Goal: Check status: Check status

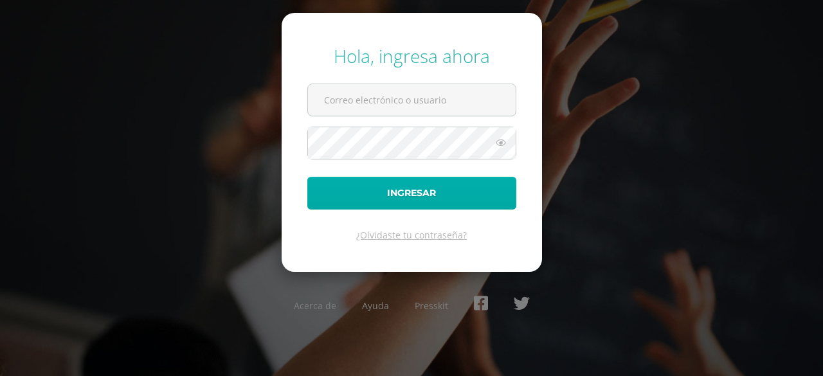
type input "[PERSON_NAME][EMAIL_ADDRESS][PERSON_NAME][DOMAIN_NAME][PERSON_NAME]"
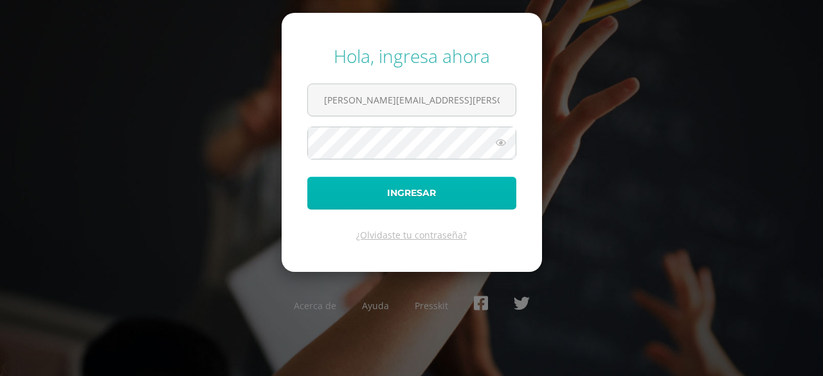
click at [388, 183] on button "Ingresar" at bounding box center [411, 193] width 209 height 33
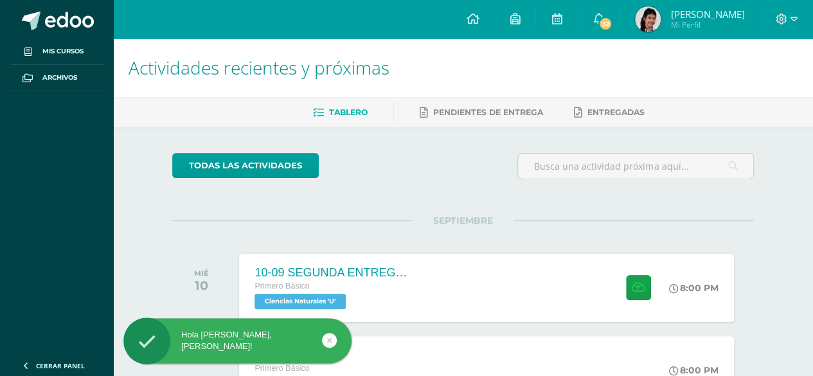
click at [691, 32] on link "Frida Jimena Mi Perfil" at bounding box center [690, 19] width 140 height 39
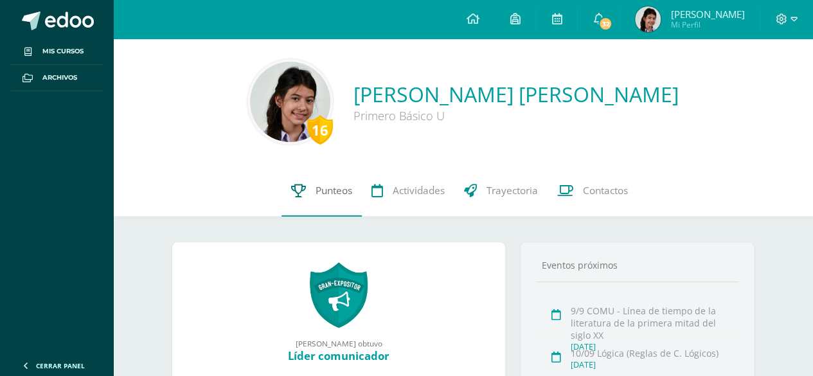
click at [353, 189] on link "Punteos" at bounding box center [322, 190] width 80 height 51
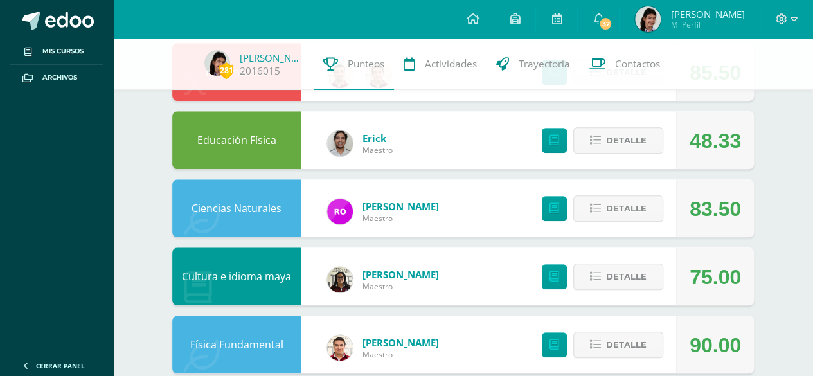
scroll to position [409, 0]
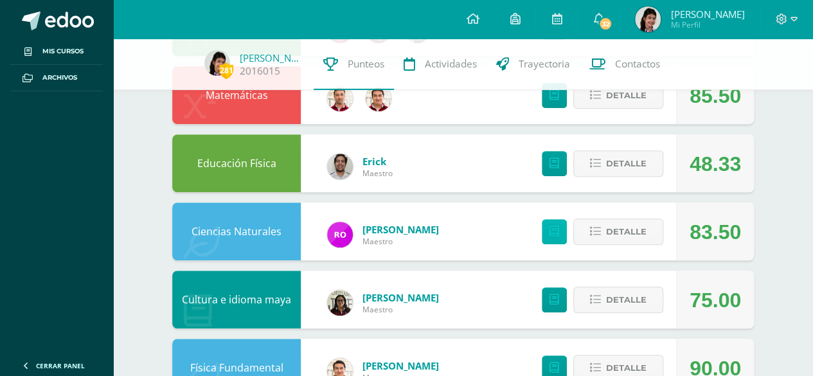
click at [562, 231] on link at bounding box center [554, 231] width 25 height 25
